Goal: Task Accomplishment & Management: Manage account settings

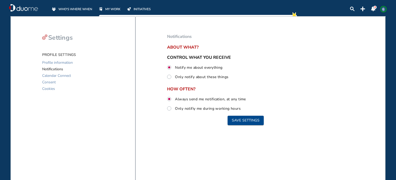
click at [69, 8] on span "WHO'S WHERE WHEN" at bounding box center [75, 9] width 34 height 5
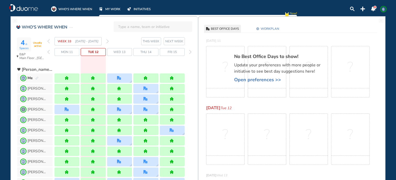
click at [106, 42] on img "forward week" at bounding box center [107, 41] width 2 height 4
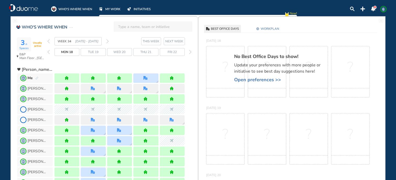
click at [107, 42] on img "forward week" at bounding box center [107, 41] width 2 height 4
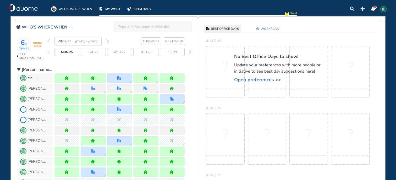
click at [107, 42] on img "forward week" at bounding box center [107, 41] width 2 height 4
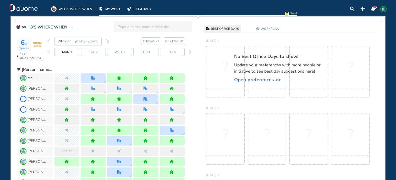
click at [107, 41] on img "forward week" at bounding box center [107, 41] width 2 height 4
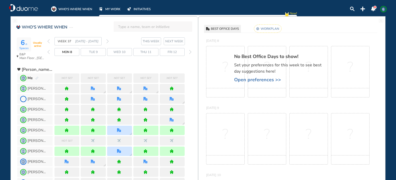
click at [249, 79] on span "Open preferences >>" at bounding box center [280, 79] width 92 height 5
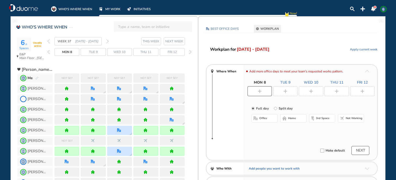
click at [291, 122] on button "home" at bounding box center [293, 118] width 26 height 8
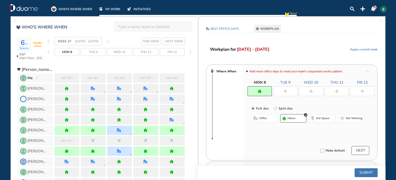
click at [285, 94] on div at bounding box center [285, 91] width 24 height 10
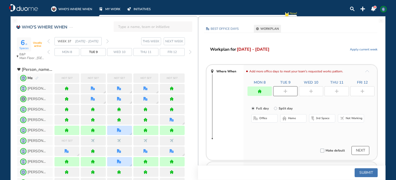
click at [294, 118] on span "home" at bounding box center [292, 119] width 8 height 4
click at [310, 95] on div at bounding box center [311, 91] width 24 height 10
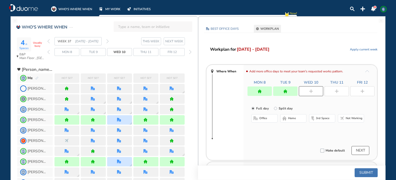
click at [297, 121] on button "home" at bounding box center [293, 118] width 26 height 8
click at [342, 90] on div at bounding box center [337, 91] width 24 height 10
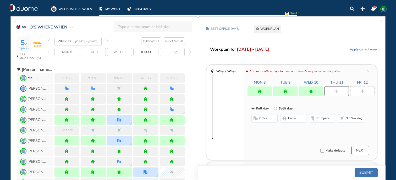
click at [262, 119] on span "office" at bounding box center [263, 119] width 8 height 4
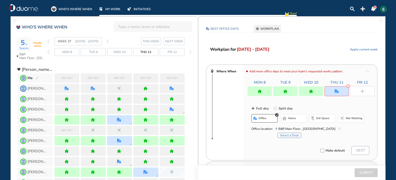
click at [295, 134] on button "Select a Desk" at bounding box center [290, 135] width 24 height 5
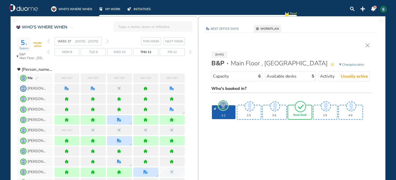
click at [302, 116] on span "Book Desk" at bounding box center [299, 115] width 13 height 3
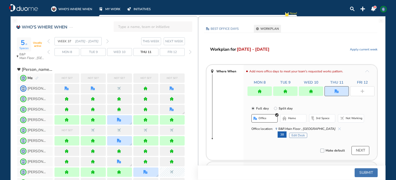
click at [356, 89] on div at bounding box center [362, 91] width 24 height 10
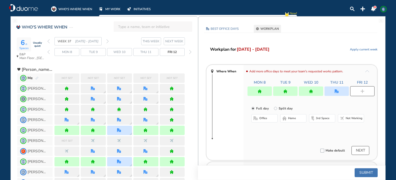
click at [290, 119] on span "home" at bounding box center [292, 119] width 8 height 4
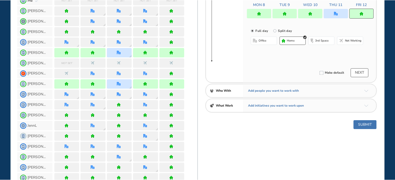
scroll to position [79, 0]
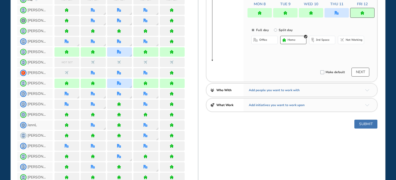
click at [368, 128] on button "Submit" at bounding box center [365, 124] width 23 height 9
